Goal: Information Seeking & Learning: Learn about a topic

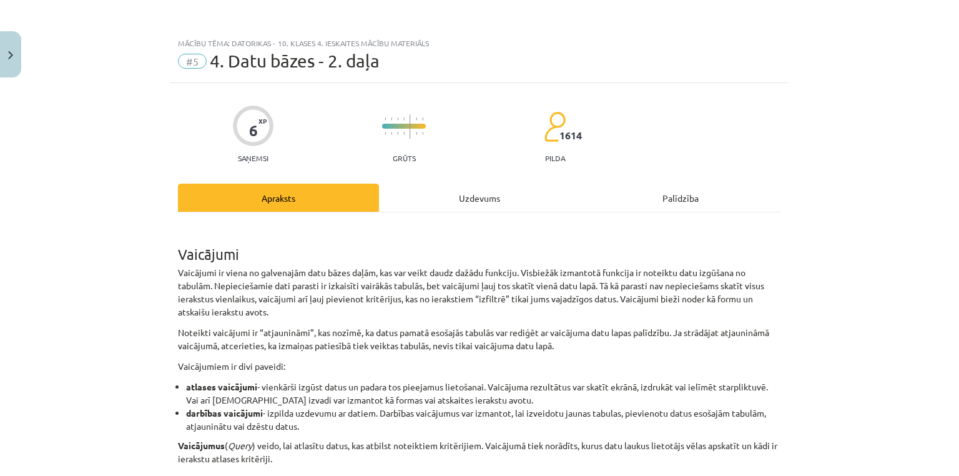
scroll to position [1530, 0]
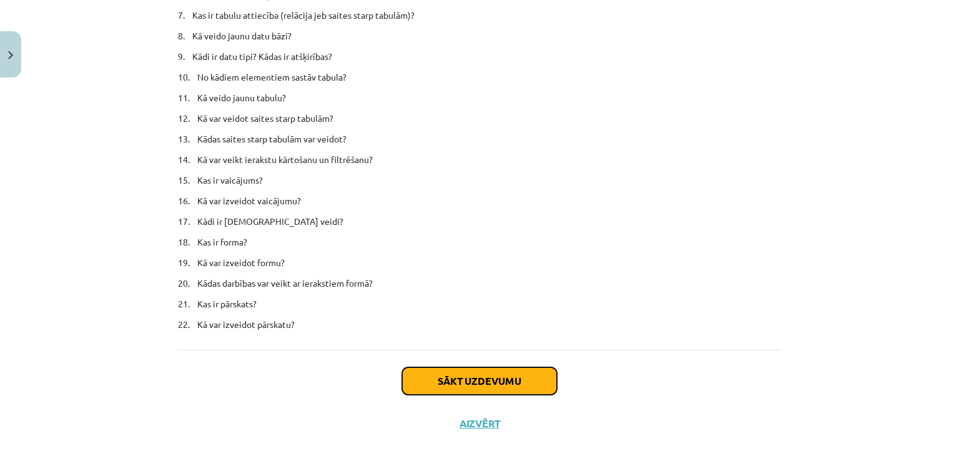
click at [462, 380] on button "Sākt uzdevumu" at bounding box center [479, 380] width 155 height 27
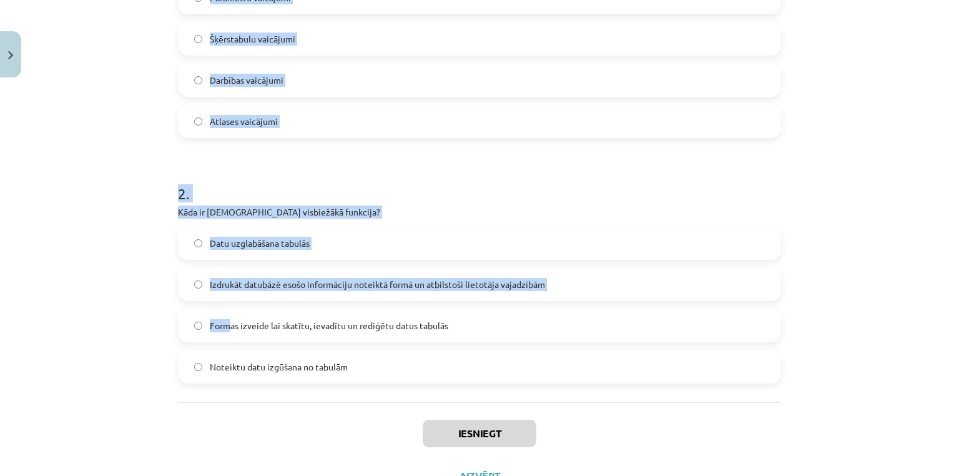
scroll to position [365, 0]
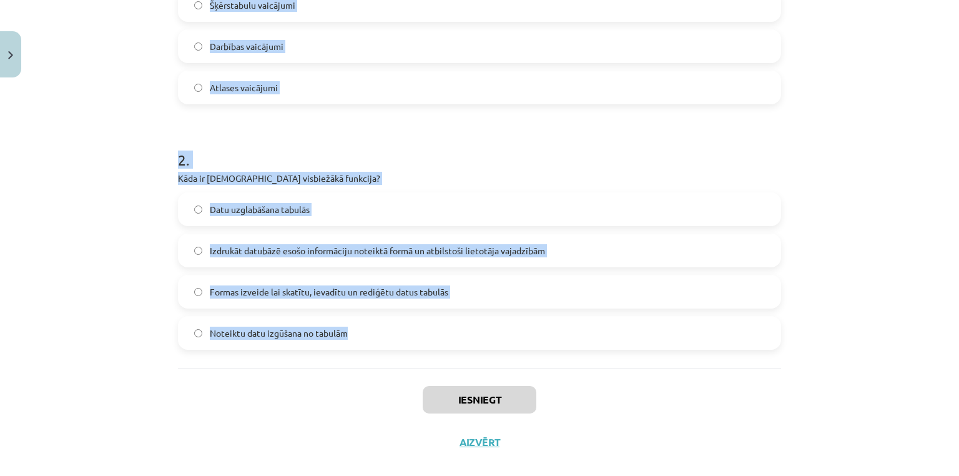
drag, startPoint x: 169, startPoint y: 267, endPoint x: 351, endPoint y: 334, distance: 193.6
click at [351, 334] on div "6 XP Saņemsi Grūts 1614 pilda Apraksts Uzdevums Palīdzība 1 . Ar kuru vaicājuma…" at bounding box center [479, 90] width 618 height 745
copy form "Ar kuru vaicājuma tipu var arī izmainīt datus tabulās? Parametru vaicājumi Šķēr…"
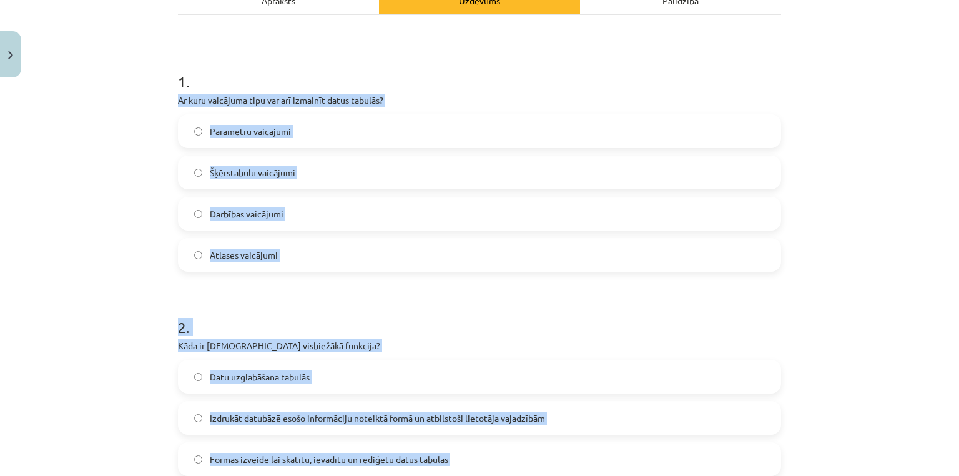
click at [125, 174] on div "Mācību tēma: Datorikas - 10. klases 4. ieskaites mācību materiāls #5 4. Datu bā…" at bounding box center [479, 238] width 959 height 476
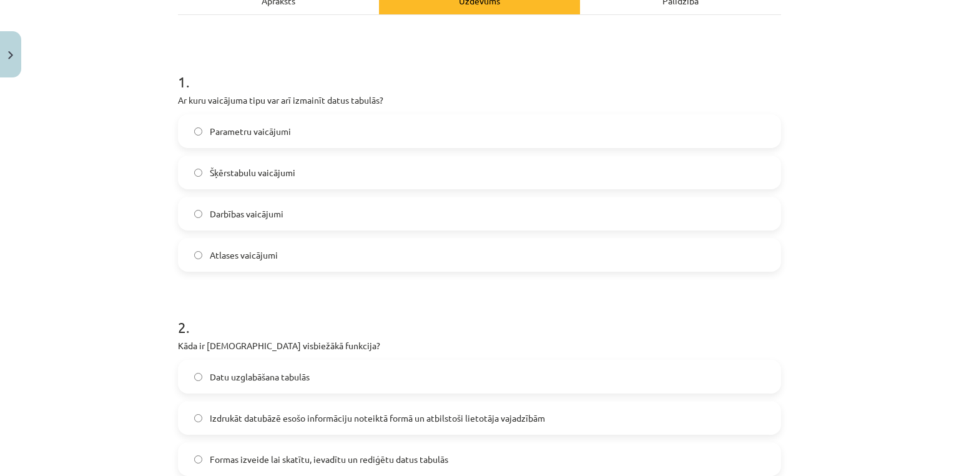
click at [210, 207] on span "Darbības vaicājumi" at bounding box center [247, 213] width 74 height 13
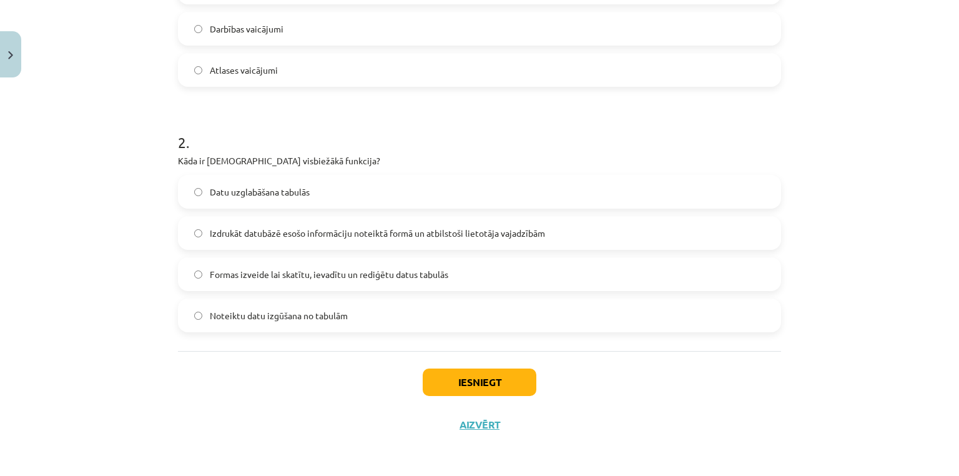
click at [251, 322] on label "Noteiktu datu izgūšana no tabulām" at bounding box center [479, 315] width 601 height 31
click at [447, 371] on button "Iesniegt" at bounding box center [480, 381] width 114 height 27
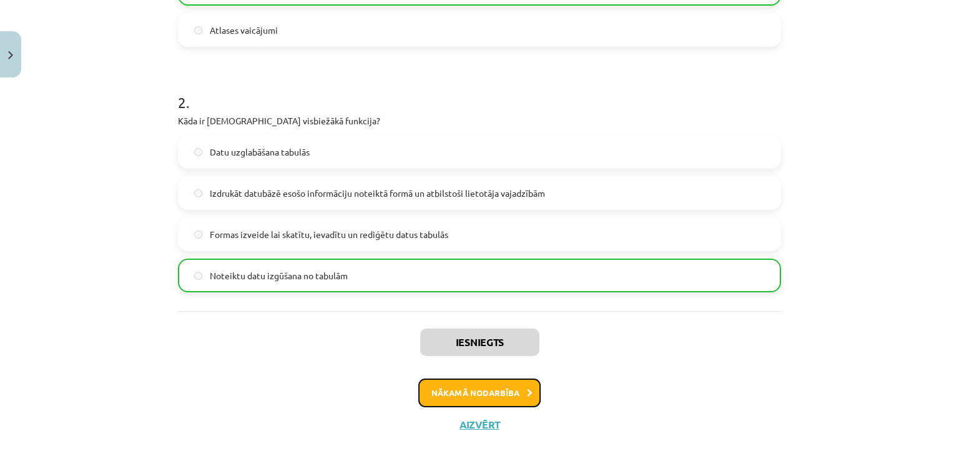
click at [452, 394] on button "Nākamā nodarbība" at bounding box center [479, 392] width 122 height 29
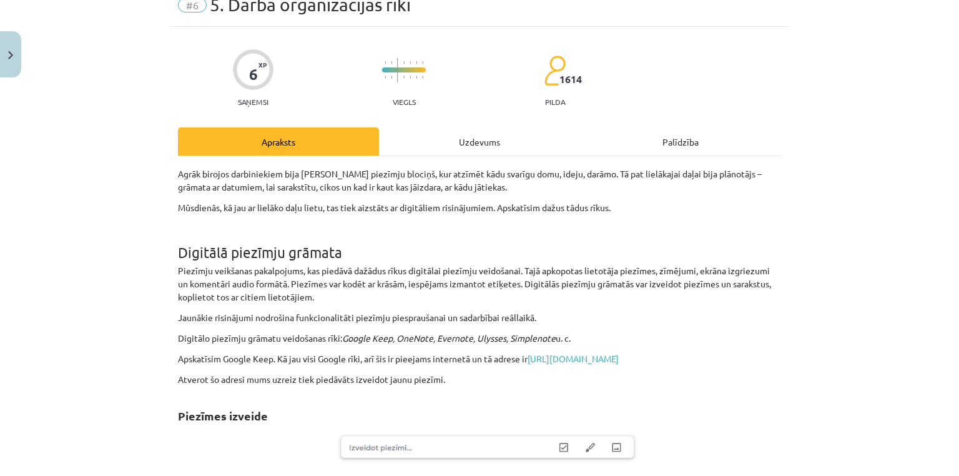
scroll to position [31, 0]
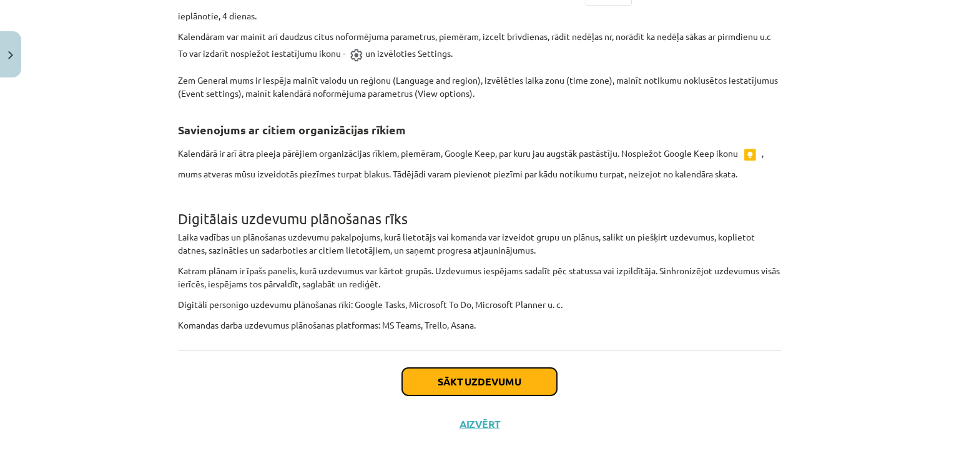
click at [528, 389] on button "Sākt uzdevumu" at bounding box center [479, 381] width 155 height 27
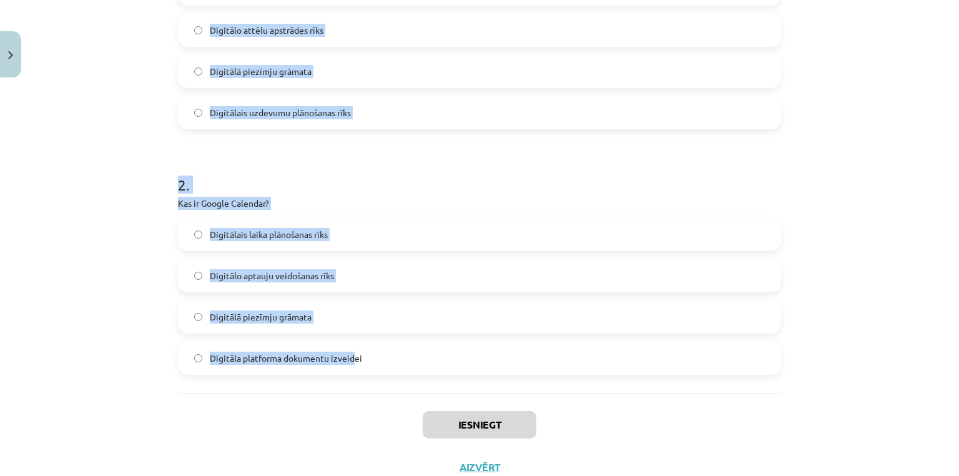
scroll to position [382, 0]
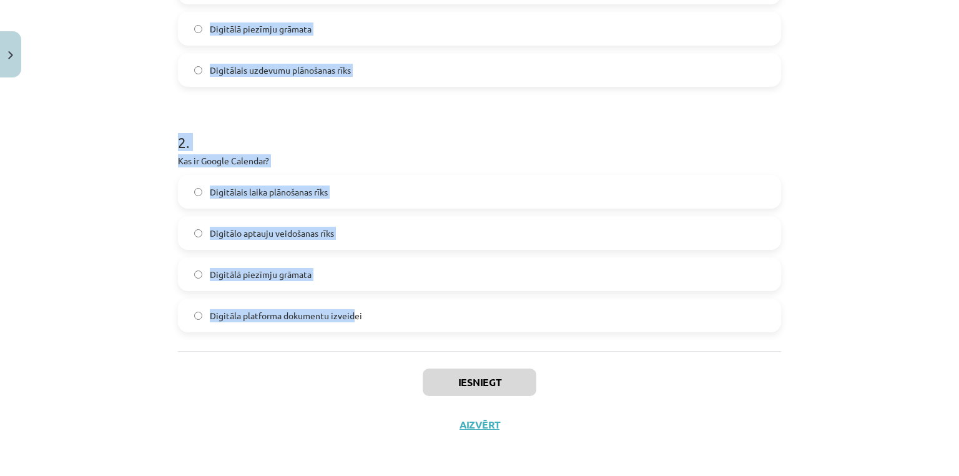
drag, startPoint x: 166, startPoint y: 244, endPoint x: 349, endPoint y: 304, distance: 192.7
click at [349, 304] on div "Mācību tēma: Datorikas - 10. klases 4. ieskaites mācību materiāls #6 5. Darba o…" at bounding box center [479, 238] width 959 height 476
copy form "Kas ir Google Keep? Digitālais laika plānošanas rīks Digitālo attēlu apstrādes …"
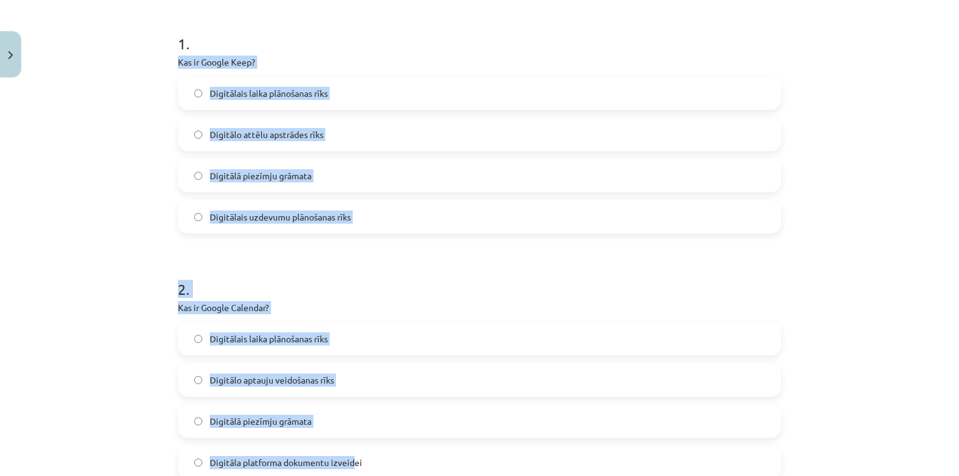
scroll to position [216, 0]
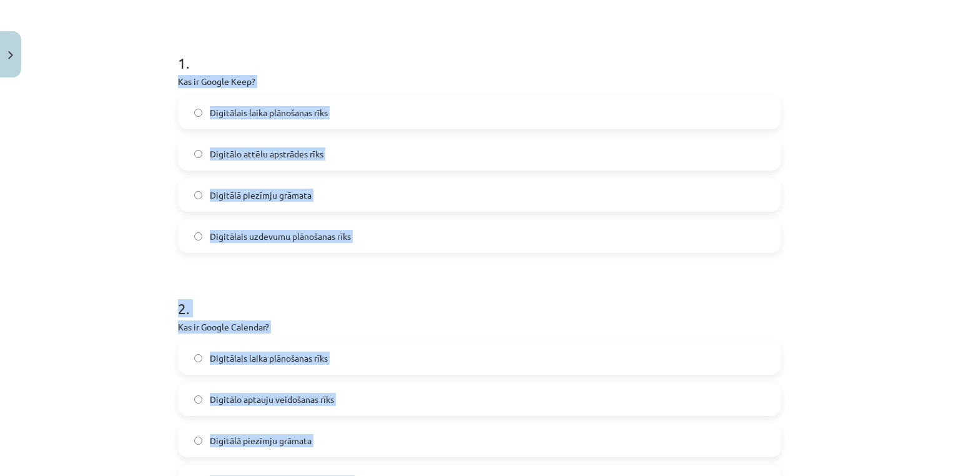
click at [127, 222] on div "Mācību tēma: Datorikas - 10. klases 4. ieskaites mācību materiāls #6 5. Darba o…" at bounding box center [479, 238] width 959 height 476
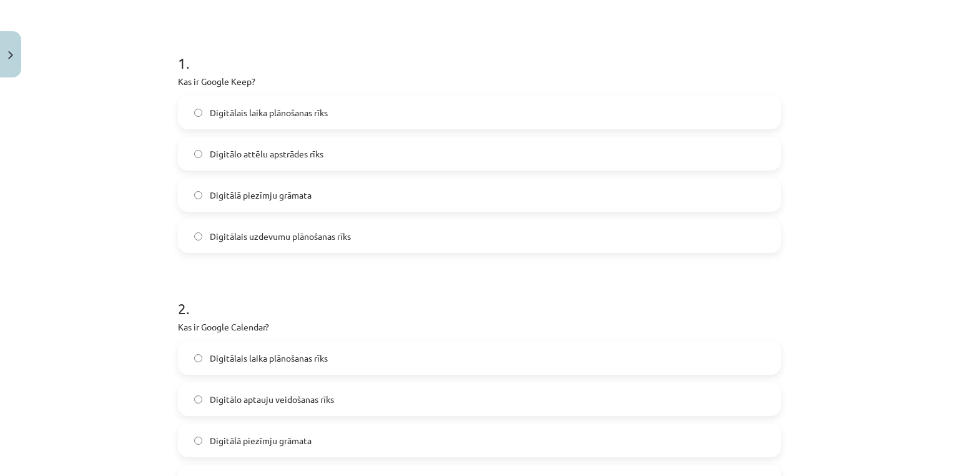
click at [199, 192] on label "Digitālā piezīmju grāmata" at bounding box center [479, 194] width 601 height 31
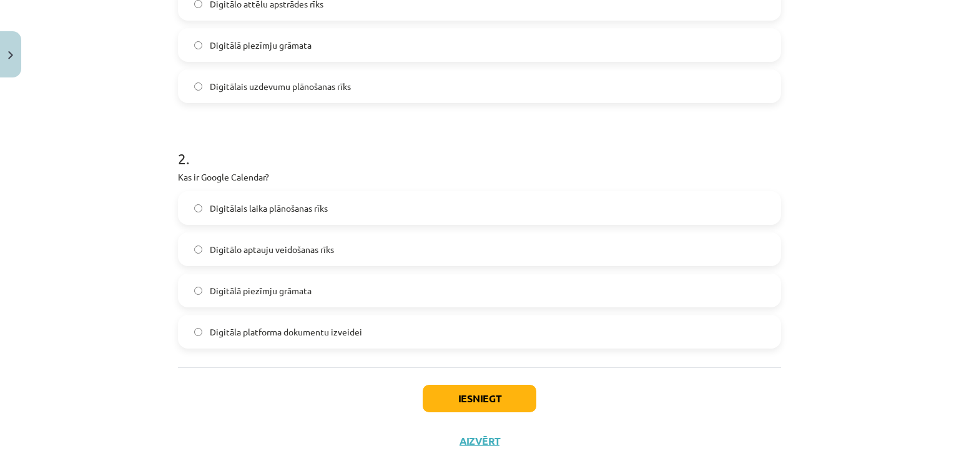
scroll to position [382, 0]
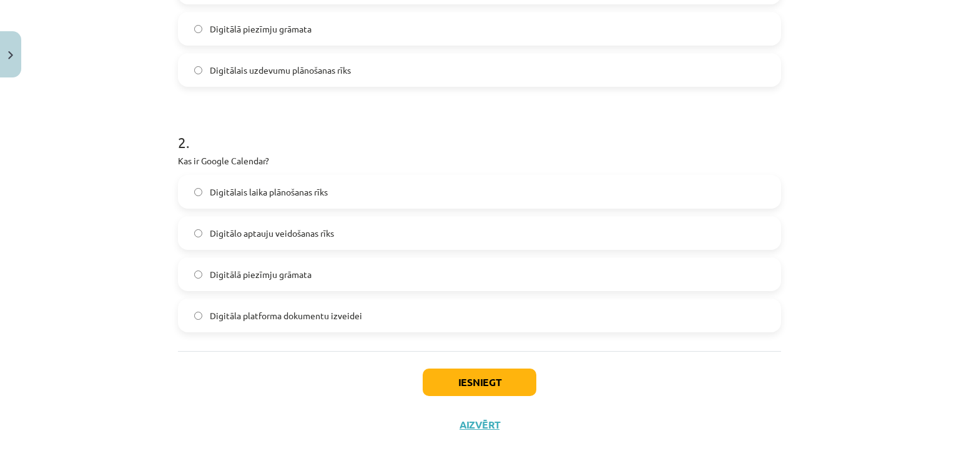
click at [140, 278] on div "Mācību tēma: Datorikas - 10. klases 4. ieskaites mācību materiāls #6 5. Darba o…" at bounding box center [479, 238] width 959 height 476
click at [272, 195] on span "Digitālais laika plānošanas rīks" at bounding box center [269, 191] width 118 height 13
click at [437, 390] on button "Iesniegt" at bounding box center [480, 381] width 114 height 27
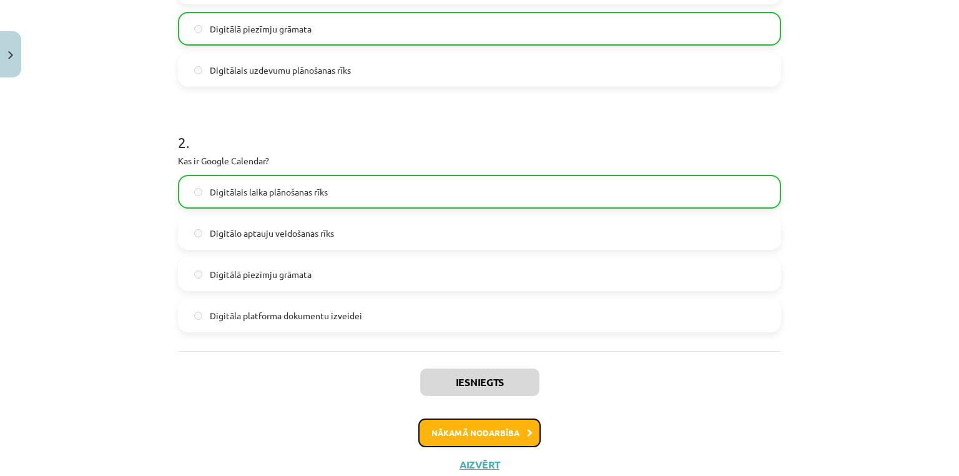
click at [480, 427] on button "Nākamā nodarbība" at bounding box center [479, 432] width 122 height 29
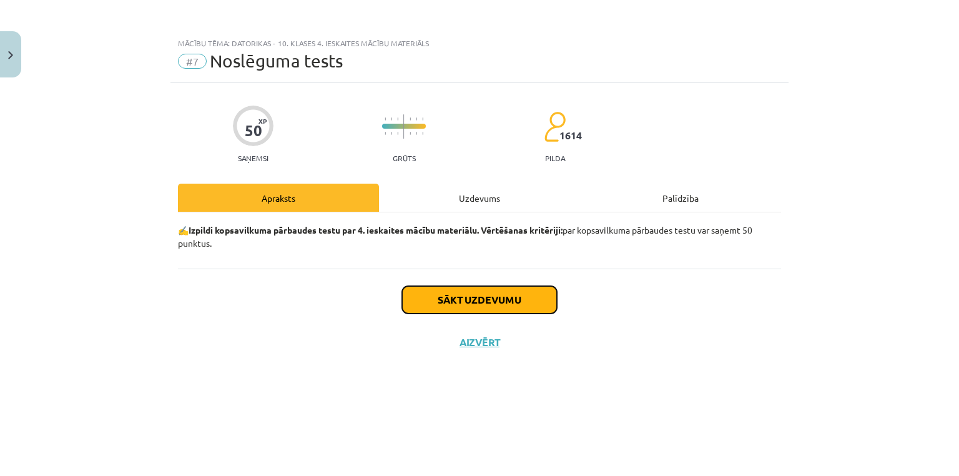
click at [452, 301] on button "Sākt uzdevumu" at bounding box center [479, 299] width 155 height 27
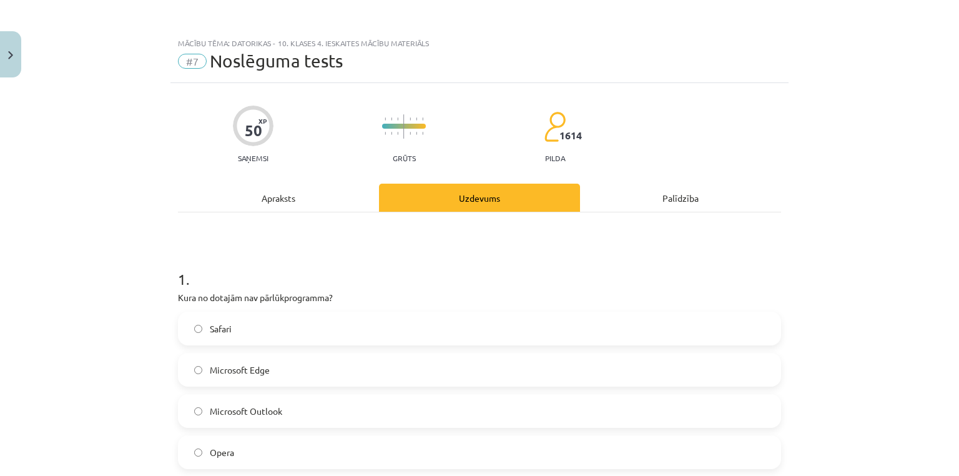
scroll to position [166, 0]
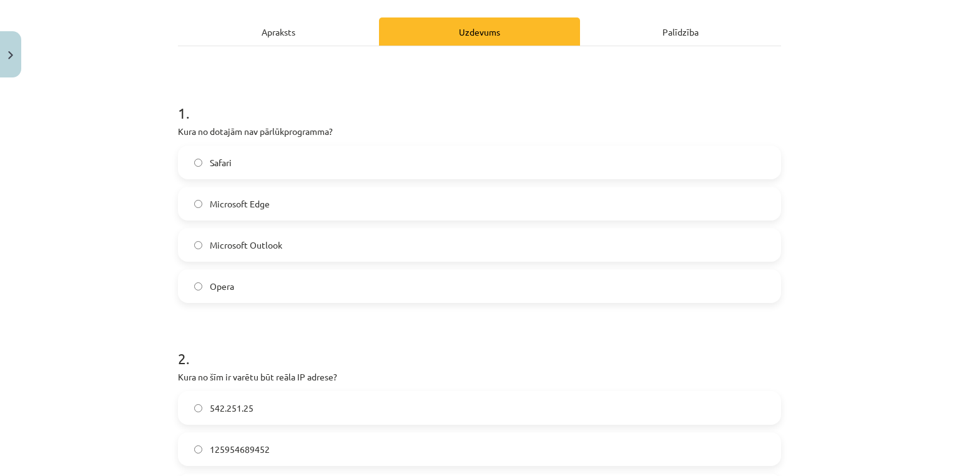
click at [245, 252] on label "Microsoft Outlook" at bounding box center [479, 244] width 601 height 31
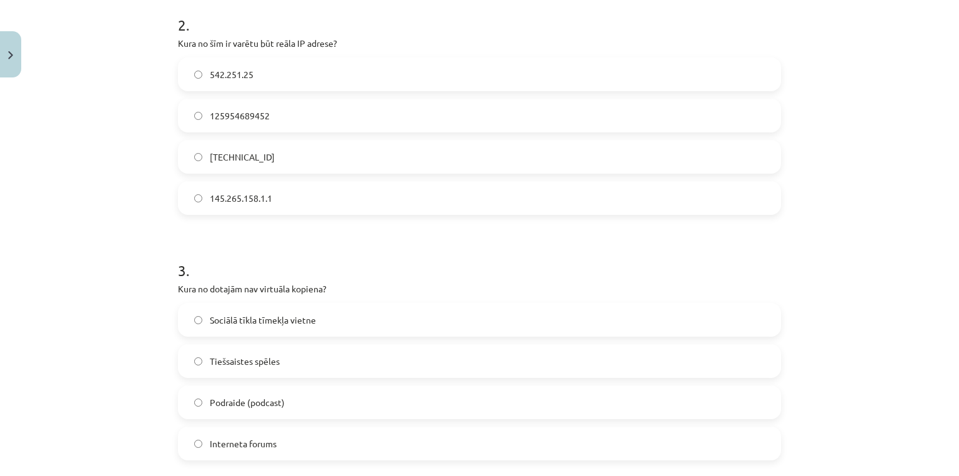
scroll to position [333, 0]
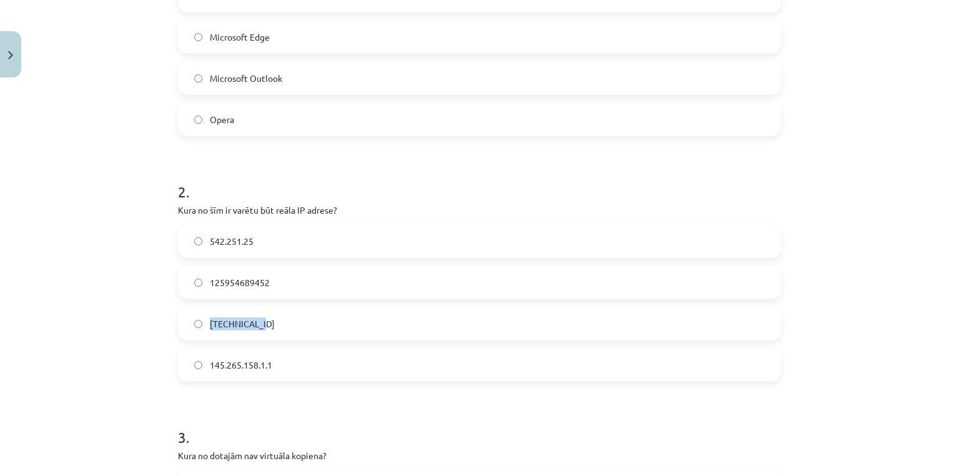
drag, startPoint x: 260, startPoint y: 322, endPoint x: 207, endPoint y: 325, distance: 53.8
click at [207, 325] on label "[TECHNICAL_ID]" at bounding box center [479, 323] width 601 height 31
copy span "[TECHNICAL_ID]"
drag, startPoint x: 277, startPoint y: 363, endPoint x: 206, endPoint y: 370, distance: 70.9
click at [206, 370] on label "145.265.158.1.1" at bounding box center [479, 364] width 601 height 31
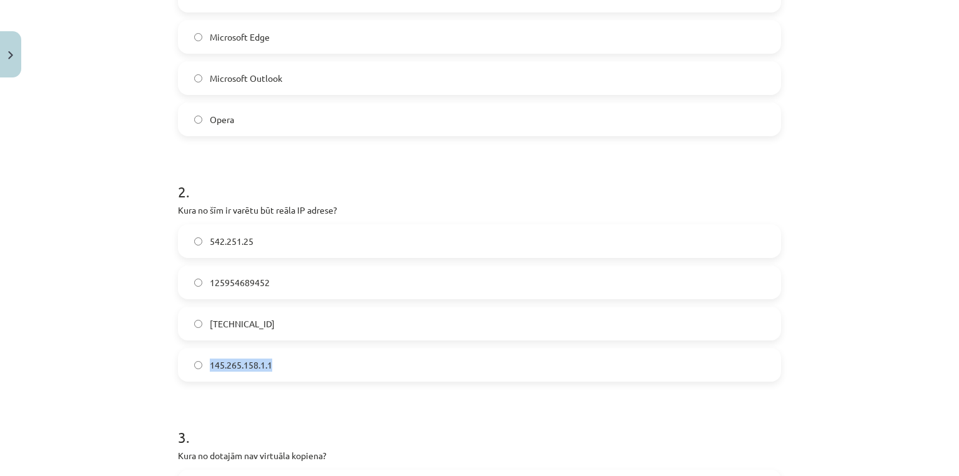
copy span "145.265.158.1.1"
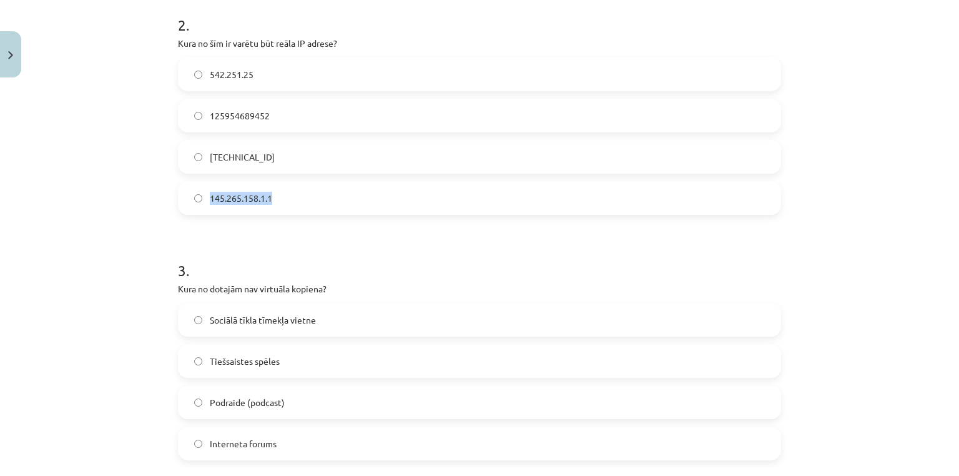
click at [210, 198] on span "145.265.158.1.1" at bounding box center [241, 198] width 62 height 13
click at [135, 195] on div "Mācību tēma: Datorikas - 10. klases 4. ieskaites mācību materiāls #7 Noslēguma …" at bounding box center [479, 238] width 959 height 476
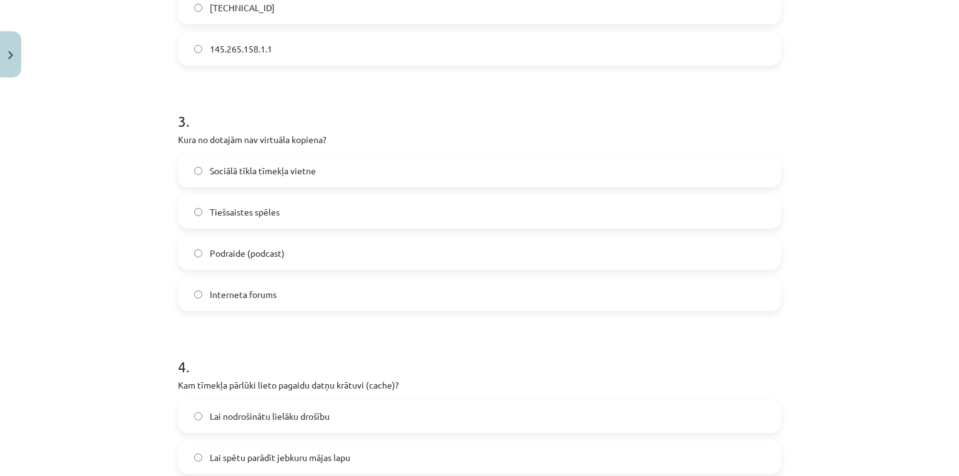
scroll to position [666, 0]
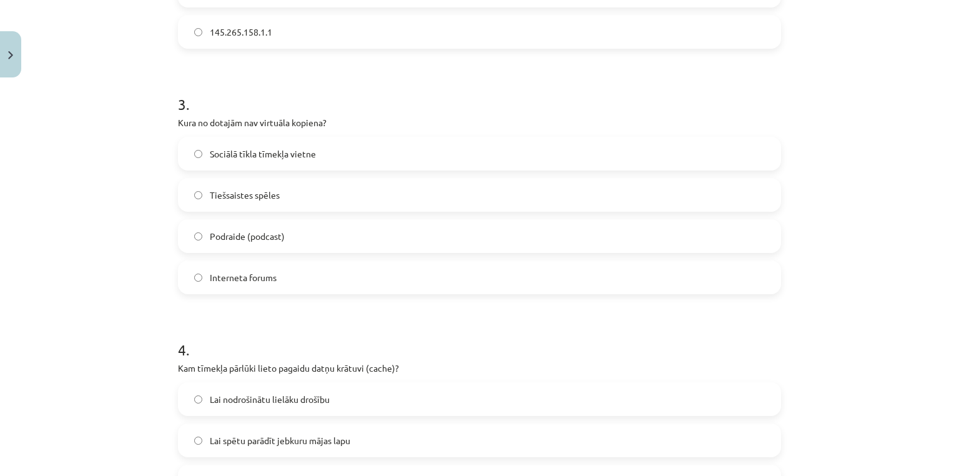
click at [250, 282] on span "Interneta forums" at bounding box center [243, 277] width 67 height 13
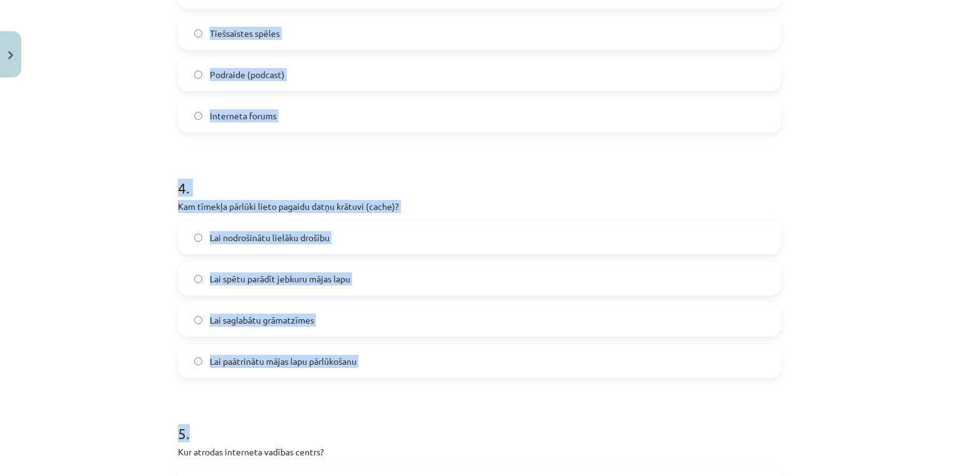
scroll to position [999, 0]
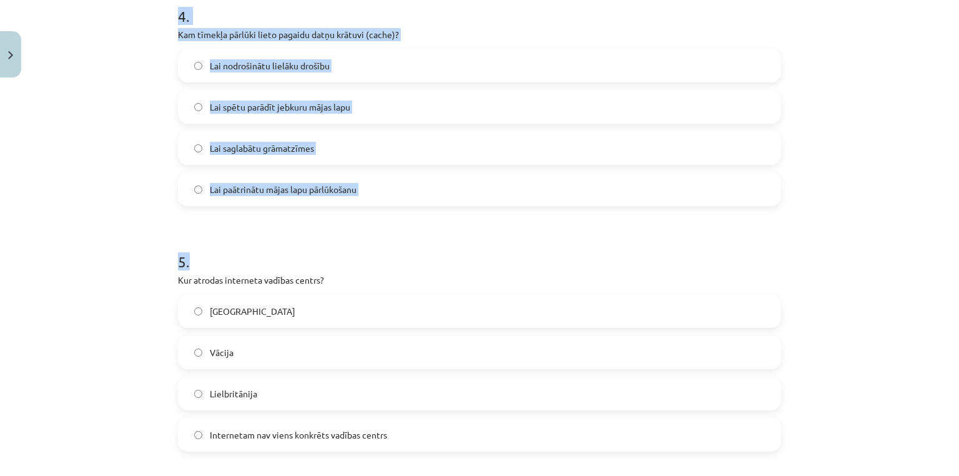
drag, startPoint x: 172, startPoint y: 125, endPoint x: 295, endPoint y: 230, distance: 162.1
click at [295, 230] on div "50 XP Saņemsi Grūts 1614 pilda Apraksts Uzdevums Palīdzība 1 . Kura no dotajām …" at bounding box center [479, 438] width 618 height 2708
click at [155, 69] on div "Mācību tēma: Datorikas - 10. klases 4. ieskaites mācību materiāls #7 Noslēguma …" at bounding box center [479, 238] width 959 height 476
click at [178, 35] on p "Kam tīmekļa pārlūki lieto pagaidu datņu krātuvi (cache)?" at bounding box center [479, 34] width 603 height 13
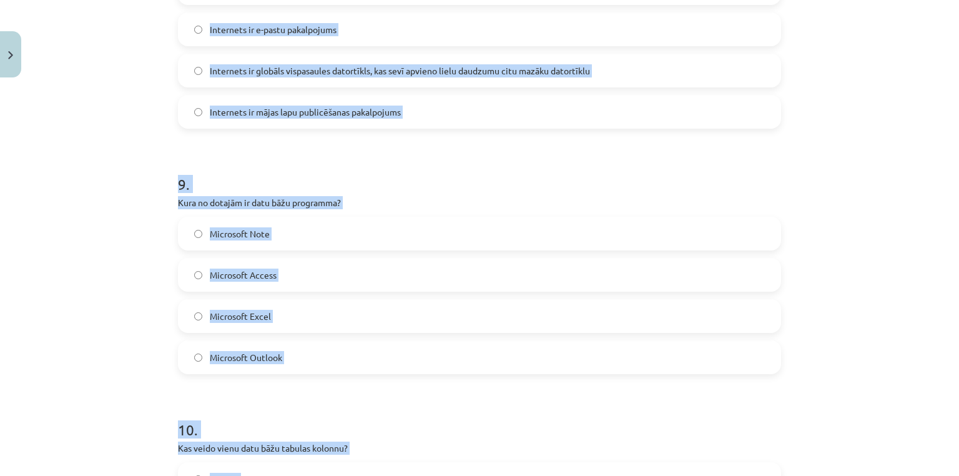
scroll to position [2345, 0]
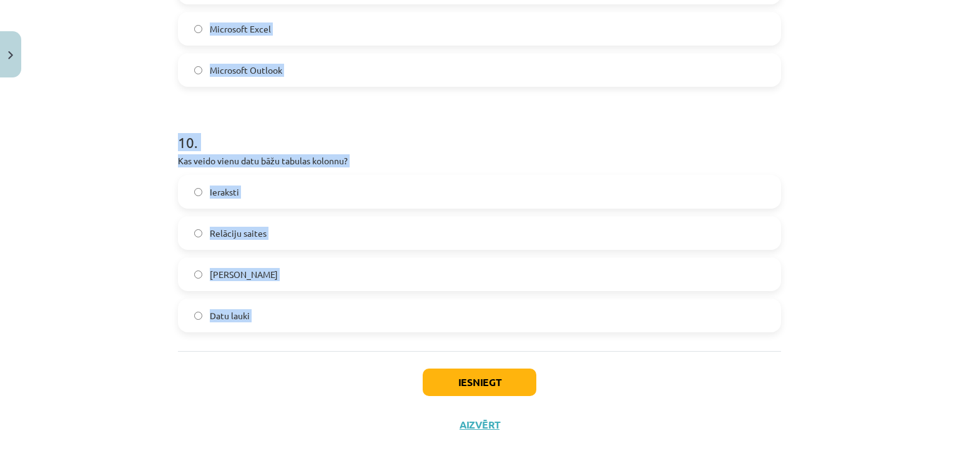
drag, startPoint x: 175, startPoint y: 35, endPoint x: 277, endPoint y: 318, distance: 300.6
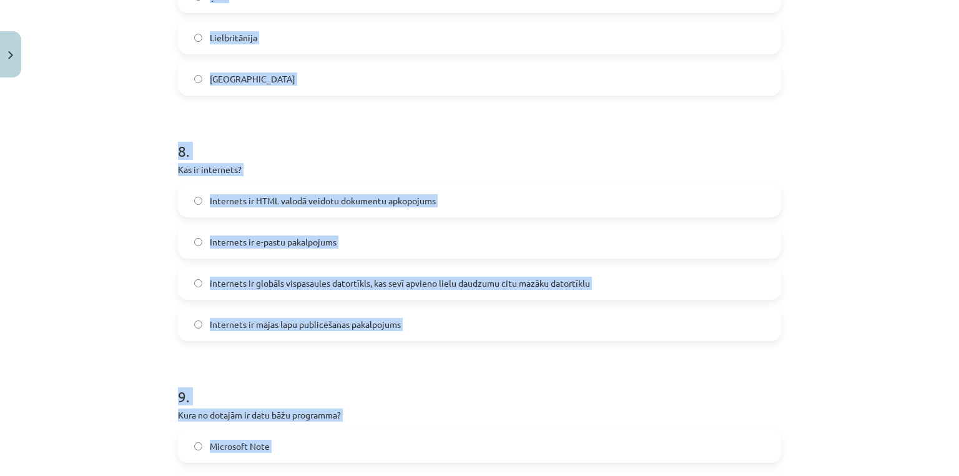
click at [83, 194] on div "Mācību tēma: Datorikas - 10. klases 4. ieskaites mācību materiāls #7 Noslēguma …" at bounding box center [479, 238] width 959 height 476
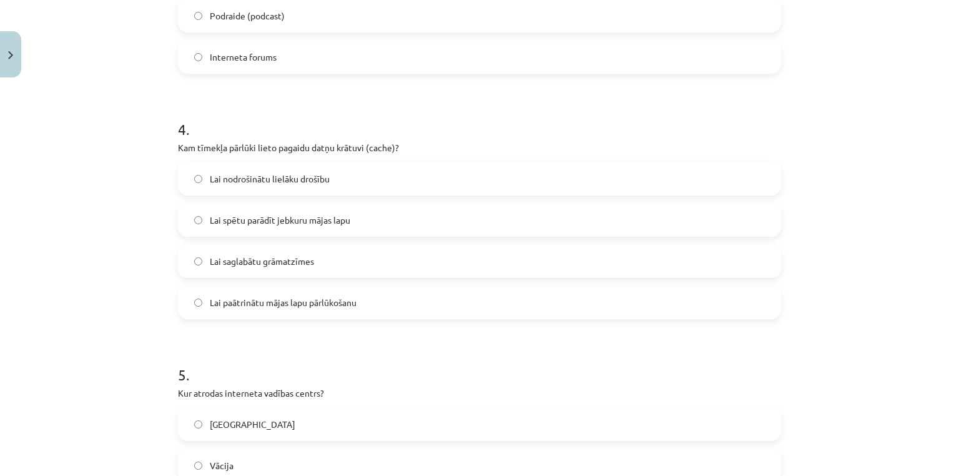
scroll to position [847, 0]
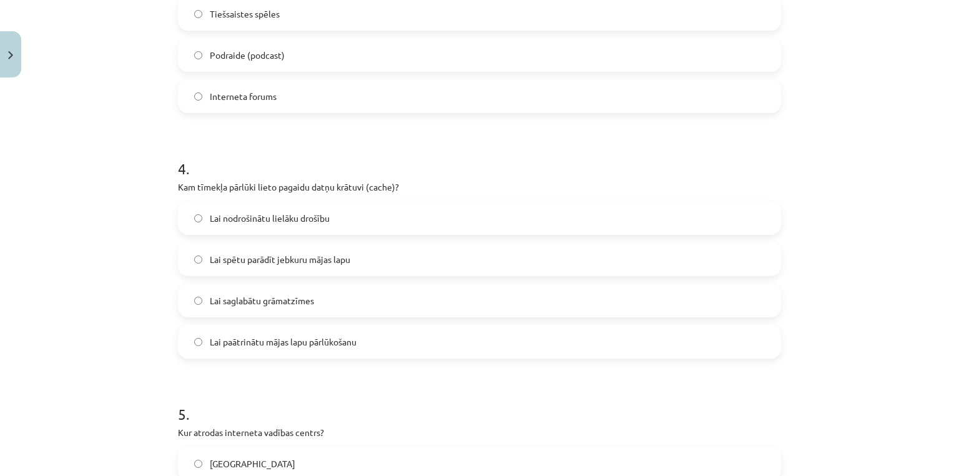
click at [250, 338] on span "Lai paātrinātu mājas lapu pārlūkošanu" at bounding box center [283, 341] width 147 height 13
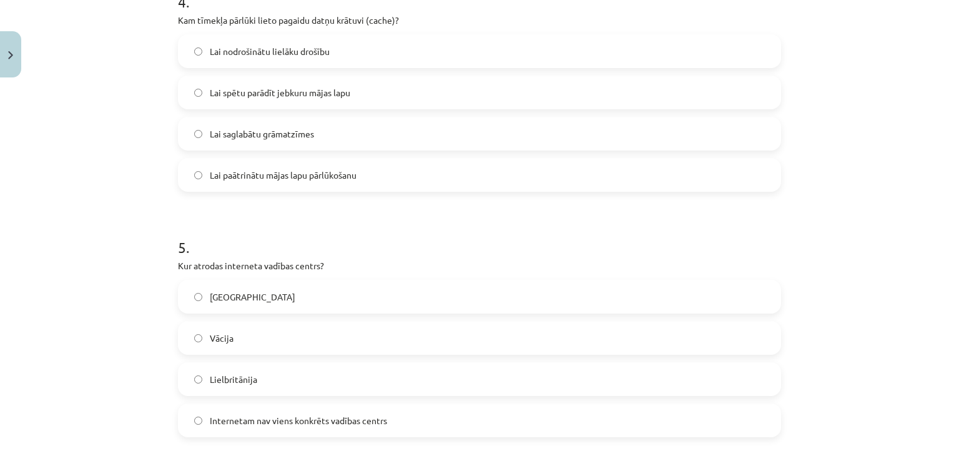
click at [214, 300] on span "[GEOGRAPHIC_DATA]" at bounding box center [253, 296] width 86 height 13
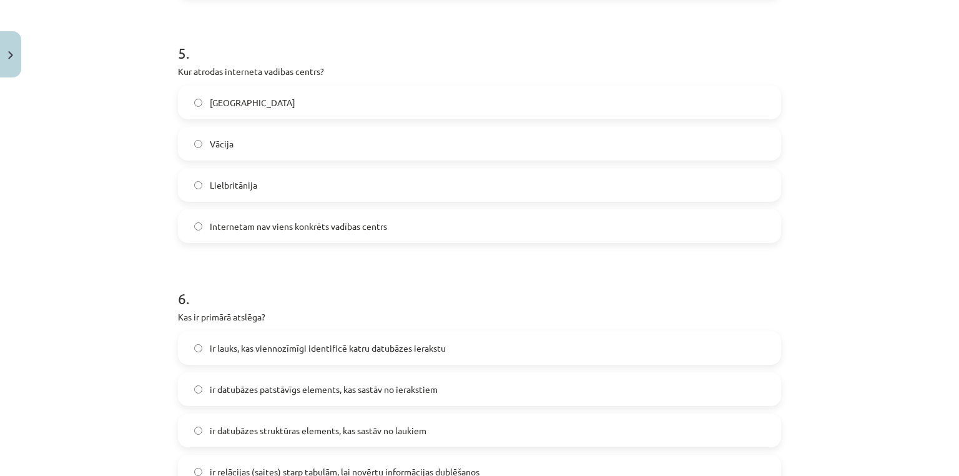
scroll to position [1346, 0]
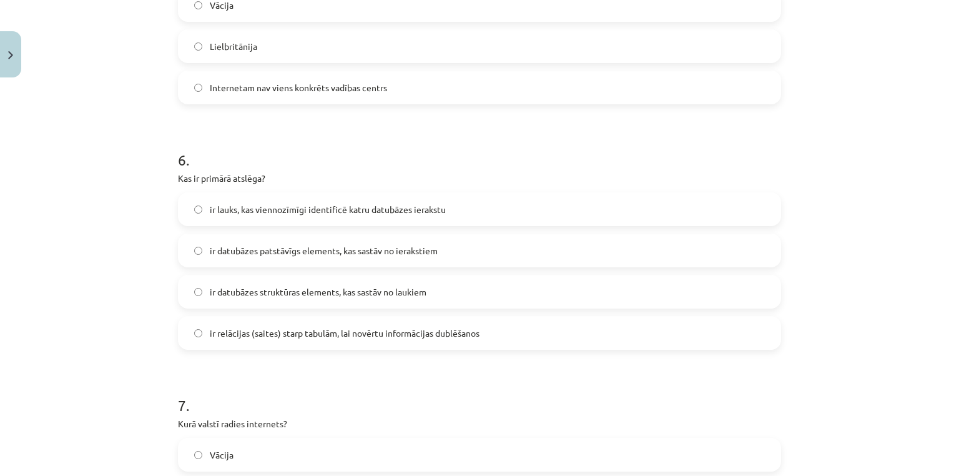
click at [220, 206] on span "ir lauks, kas viennozīmīgi identificē katru datubāzes ierakstu" at bounding box center [328, 209] width 236 height 13
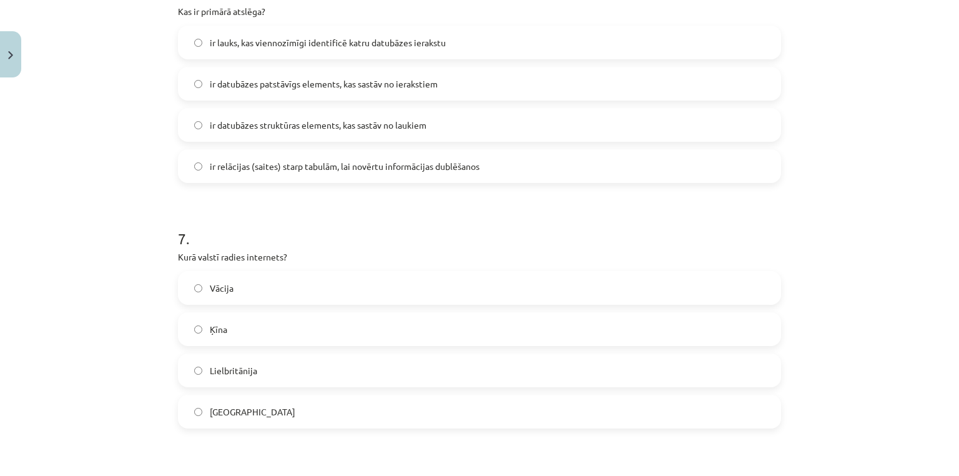
click at [190, 403] on label "[GEOGRAPHIC_DATA]" at bounding box center [479, 411] width 601 height 31
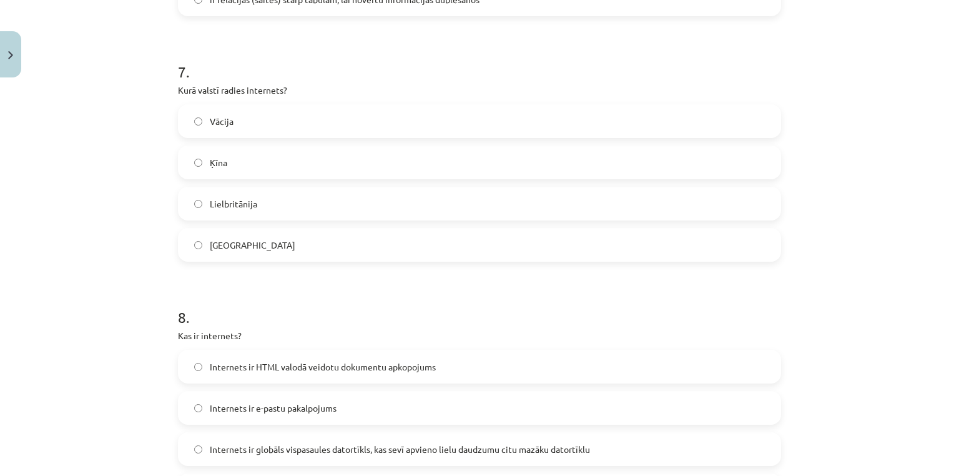
scroll to position [1846, 0]
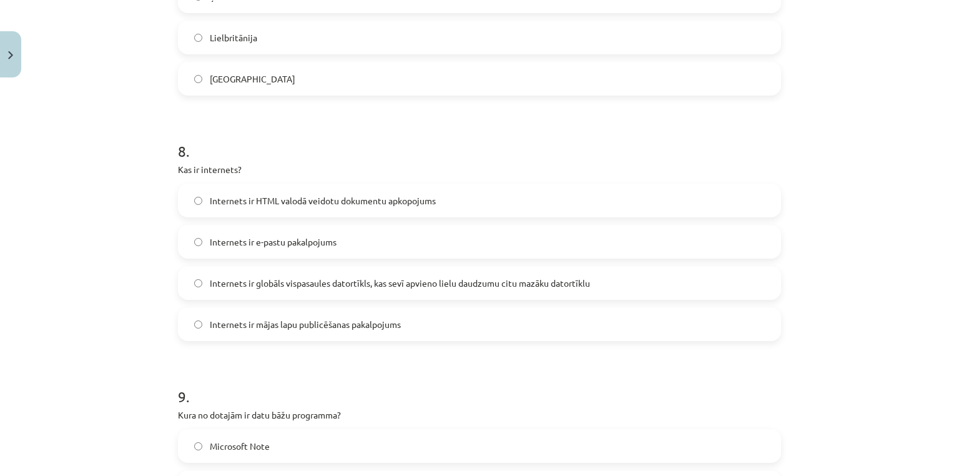
click at [281, 292] on label "Internets ir globāls vispasaules datortīkls, kas sevī apvieno lielu daudzumu ci…" at bounding box center [479, 282] width 601 height 31
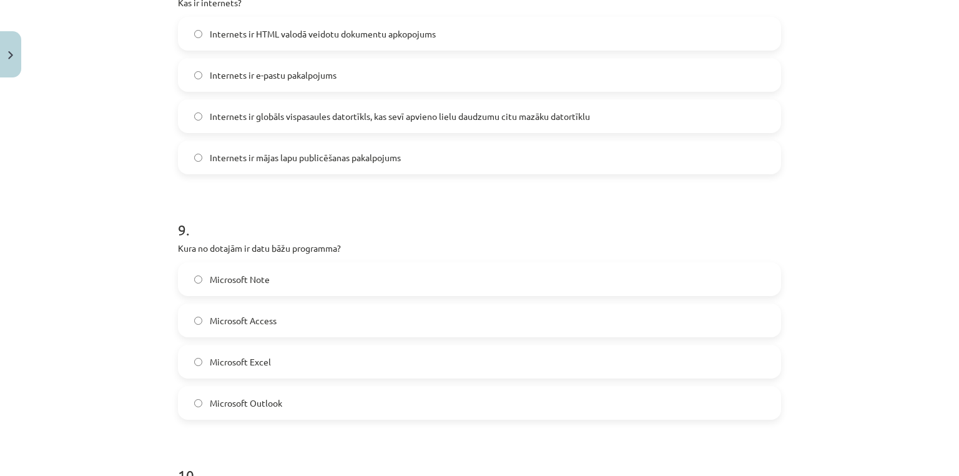
click at [237, 322] on span "Microsoft Access" at bounding box center [243, 320] width 67 height 13
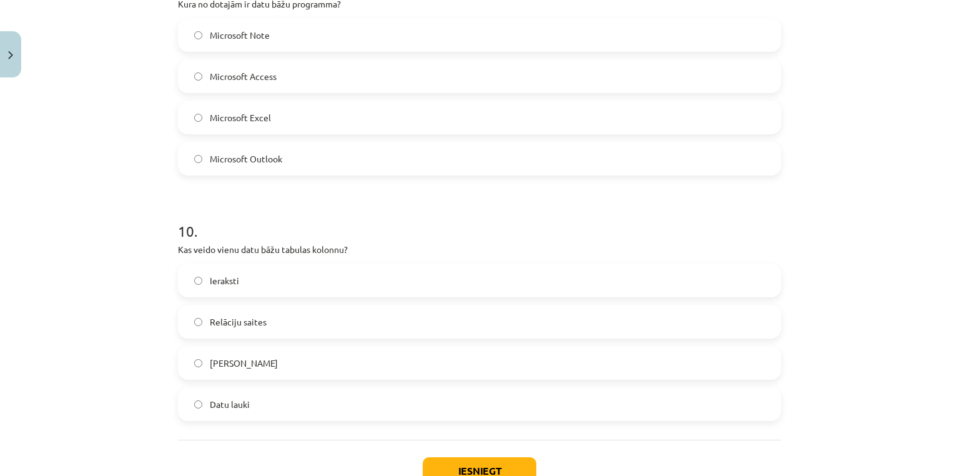
scroll to position [2345, 0]
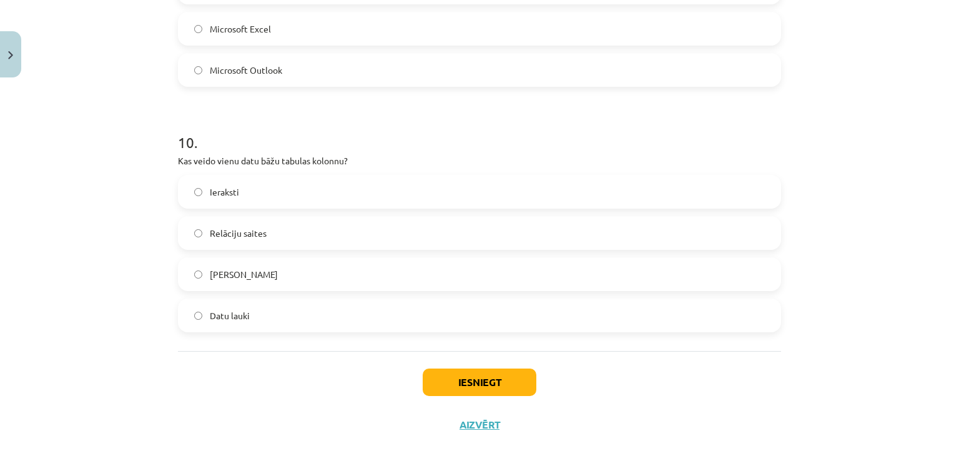
click at [249, 313] on label "Datu lauki" at bounding box center [479, 315] width 601 height 31
click at [450, 375] on button "Iesniegt" at bounding box center [480, 381] width 114 height 27
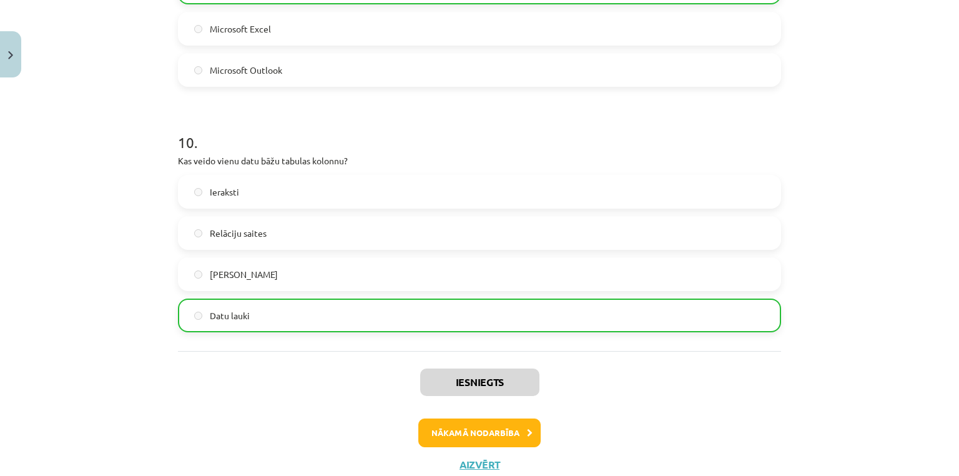
scroll to position [2385, 0]
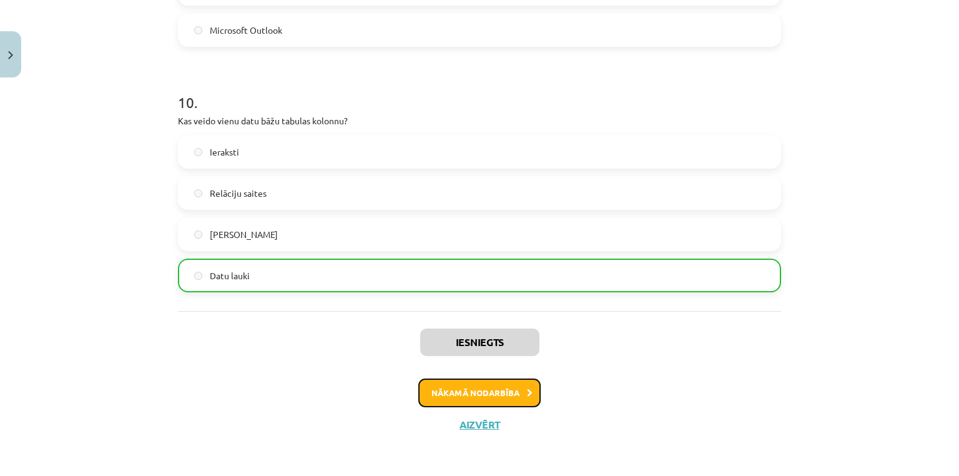
click at [436, 400] on button "Nākamā nodarbība" at bounding box center [479, 392] width 122 height 29
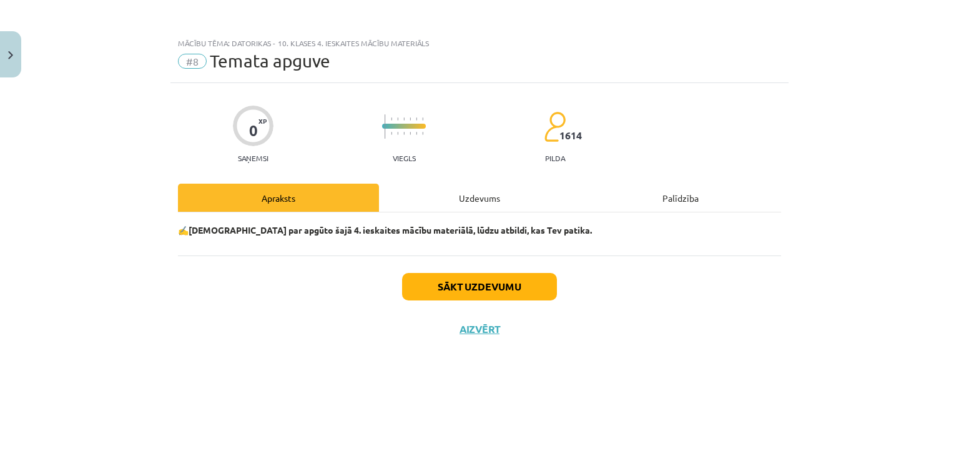
scroll to position [0, 0]
click at [438, 300] on button "Sākt uzdevumu" at bounding box center [479, 286] width 155 height 27
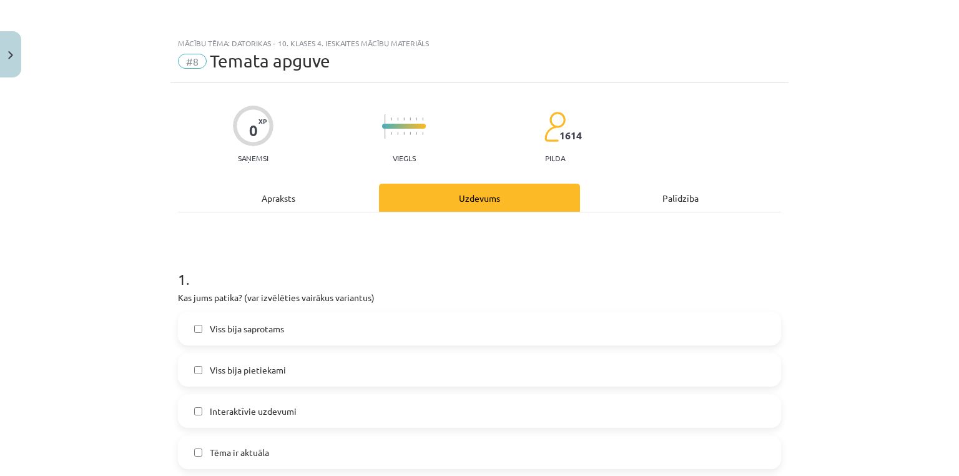
scroll to position [166, 0]
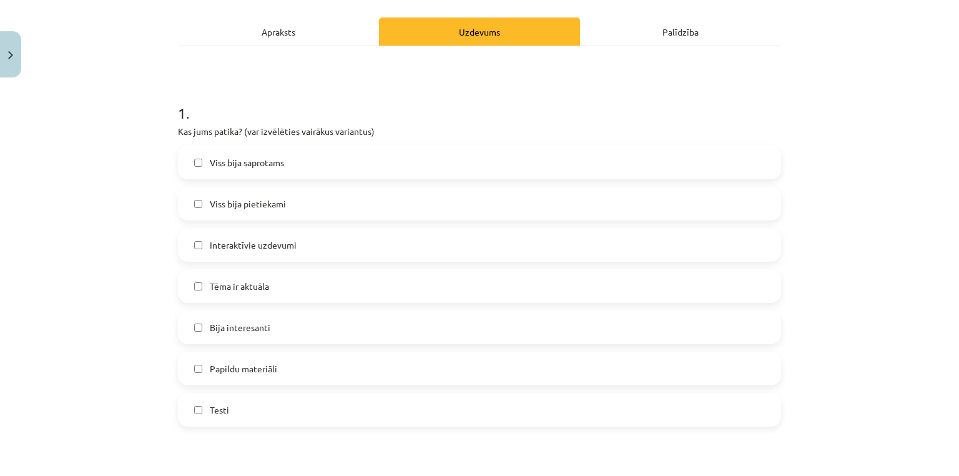
click at [271, 215] on label "Viss bija pietiekami" at bounding box center [479, 203] width 601 height 31
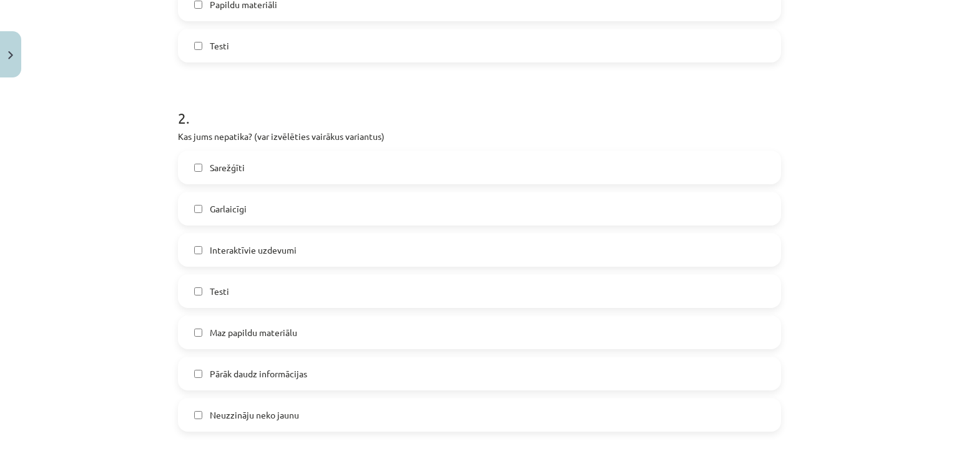
scroll to position [499, 0]
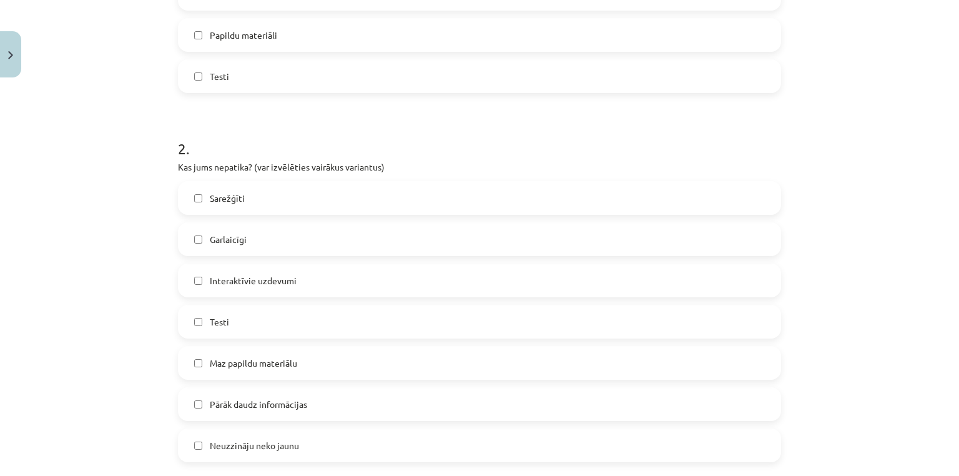
click at [248, 290] on label "Interaktīvie uzdevumi" at bounding box center [479, 280] width 601 height 31
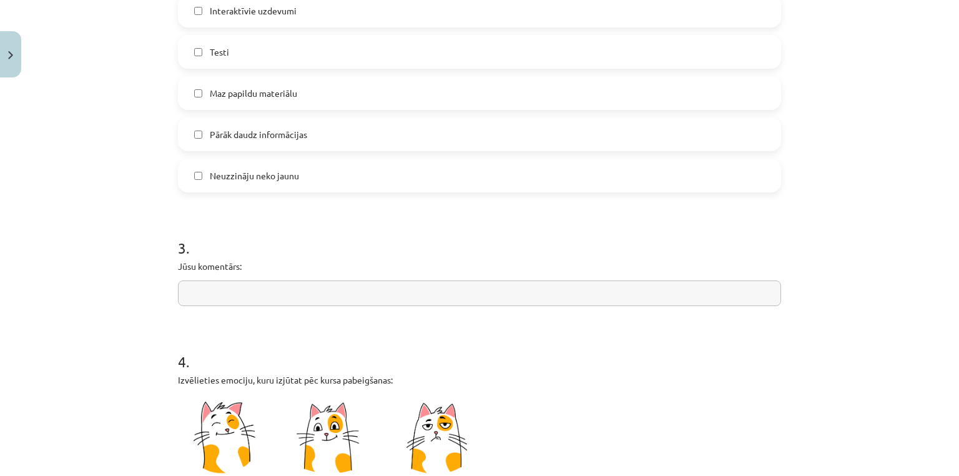
scroll to position [832, 0]
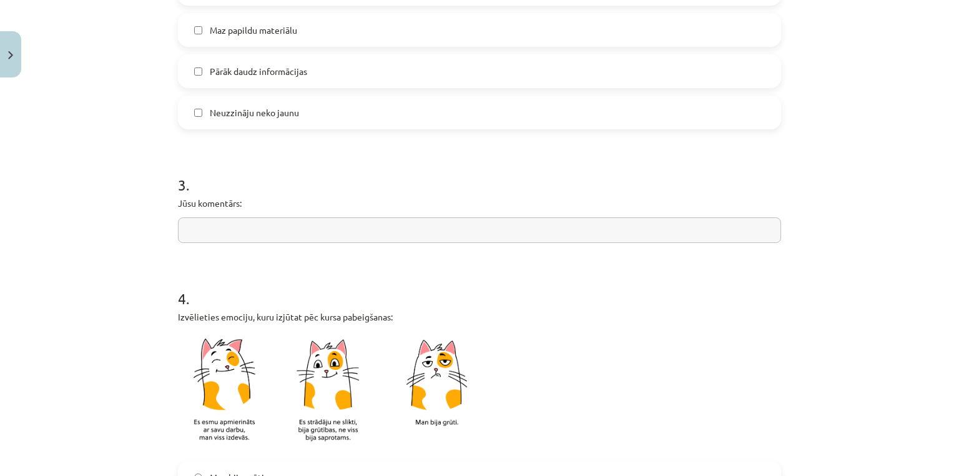
click at [261, 239] on input "text" at bounding box center [479, 230] width 603 height 26
type input "*"
click at [544, 312] on p "Izvēlieties emociju, kuru izjūtat pēc kursa pabeigšanas:" at bounding box center [479, 316] width 603 height 13
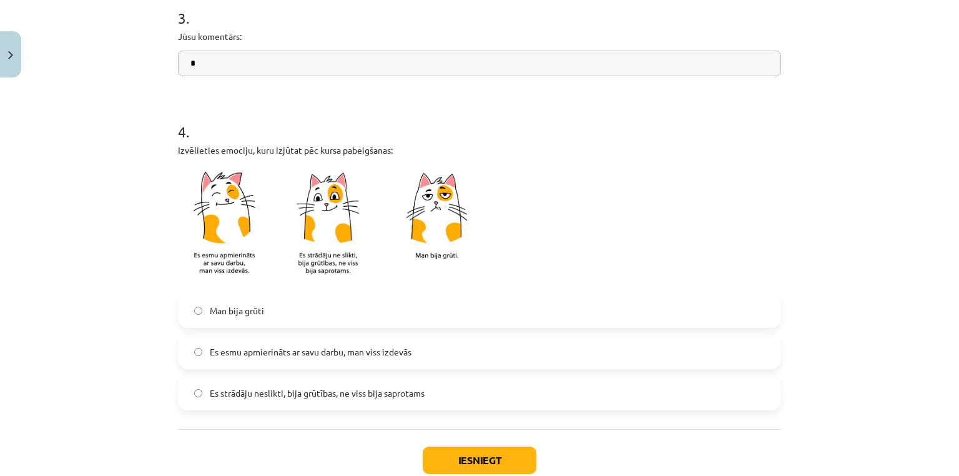
click at [281, 352] on span "Es esmu apmierināts ar savu darbu, man viss izdevās" at bounding box center [311, 351] width 202 height 13
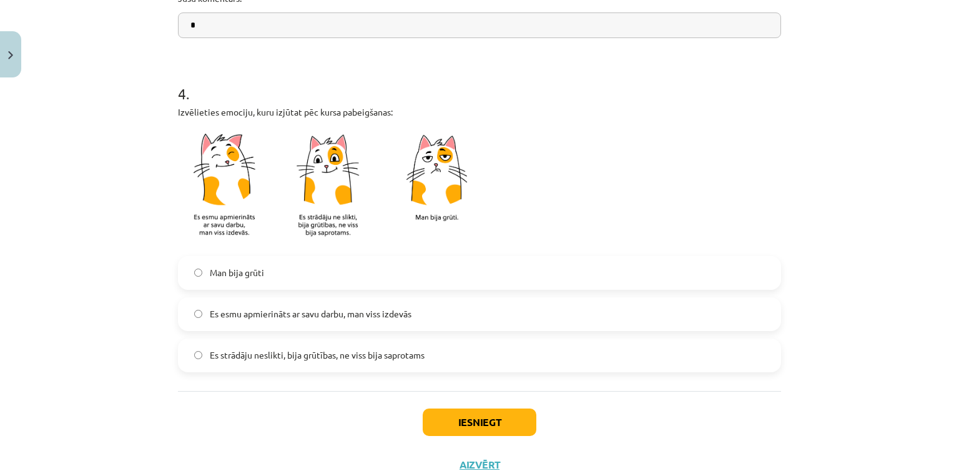
scroll to position [1077, 0]
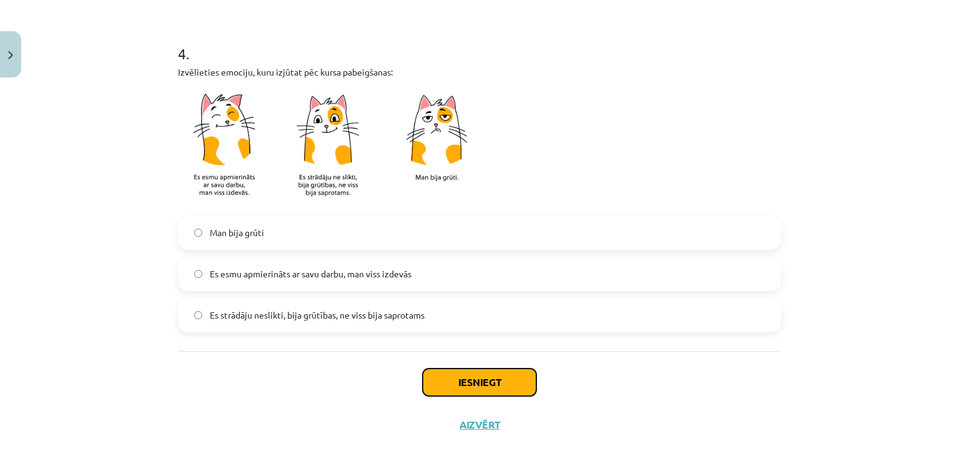
click at [450, 380] on button "Iesniegt" at bounding box center [480, 381] width 114 height 27
click at [370, 317] on span "Es strādāju neslikti, bija grūtības, ne viss bija saprotams" at bounding box center [317, 314] width 215 height 13
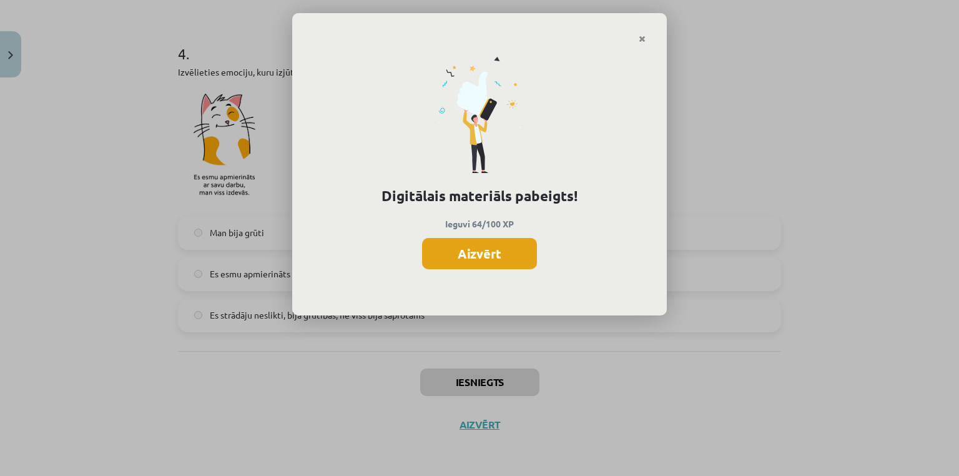
click at [445, 267] on button "Aizvērt" at bounding box center [479, 253] width 115 height 31
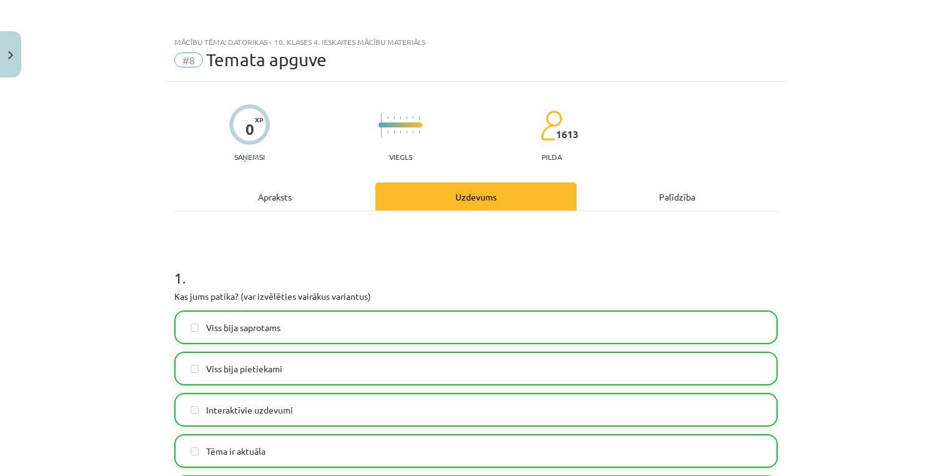
scroll to position [0, 0]
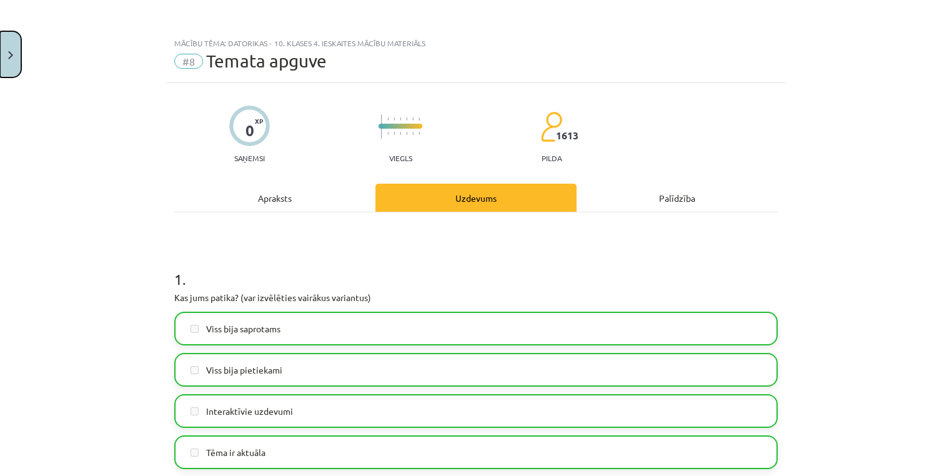
click at [4, 32] on button "Close" at bounding box center [10, 54] width 21 height 46
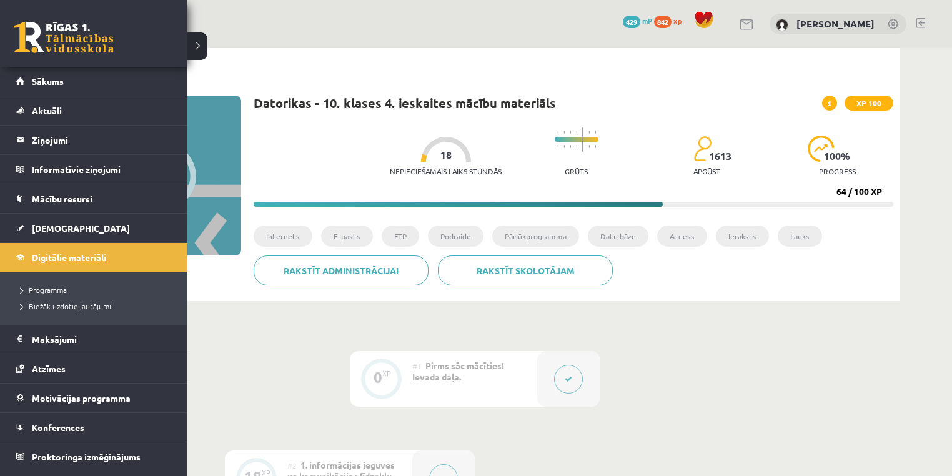
click at [52, 253] on span "Digitālie materiāli" at bounding box center [69, 257] width 74 height 11
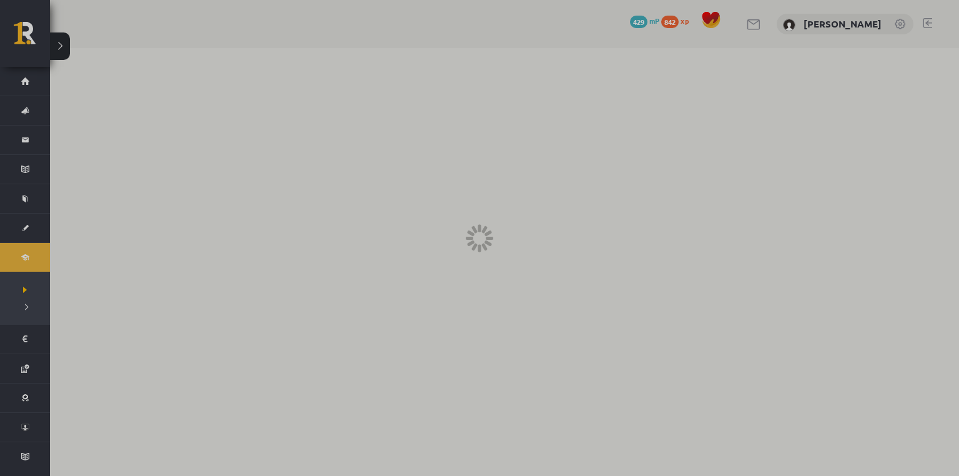
click at [35, 226] on div at bounding box center [479, 238] width 959 height 476
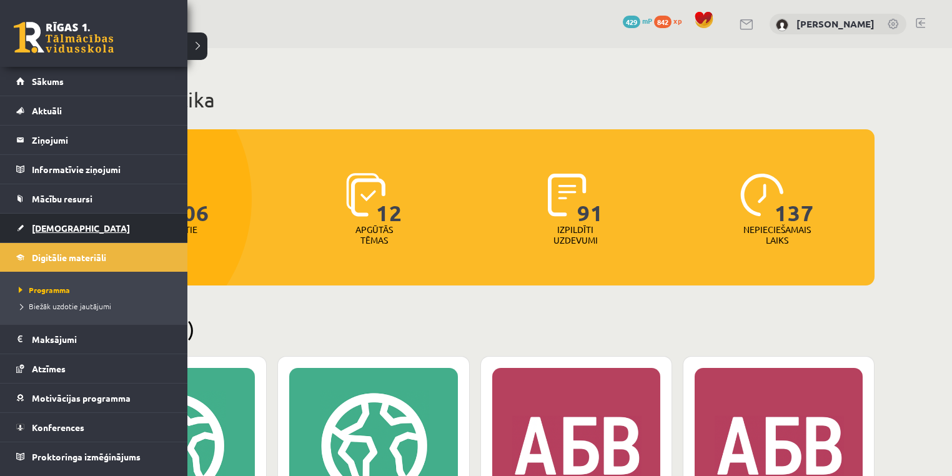
click at [28, 230] on link "[DEMOGRAPHIC_DATA]" at bounding box center [93, 228] width 155 height 29
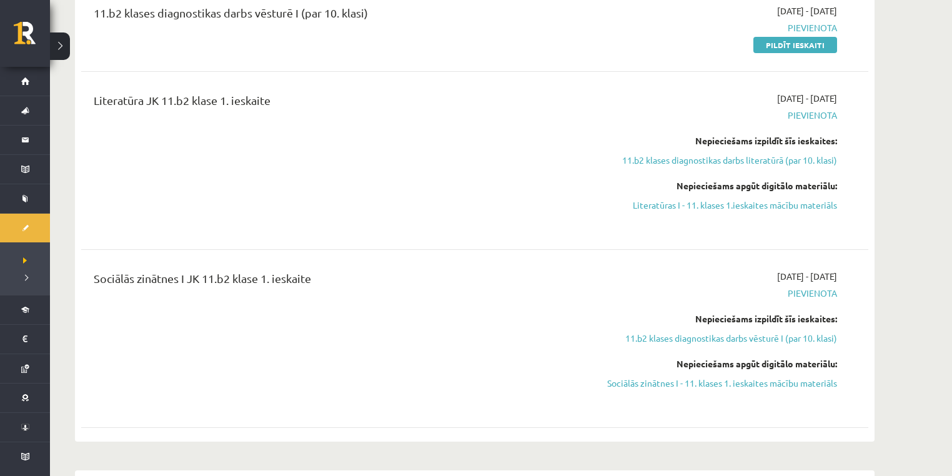
scroll to position [666, 0]
